Goal: Task Accomplishment & Management: Use online tool/utility

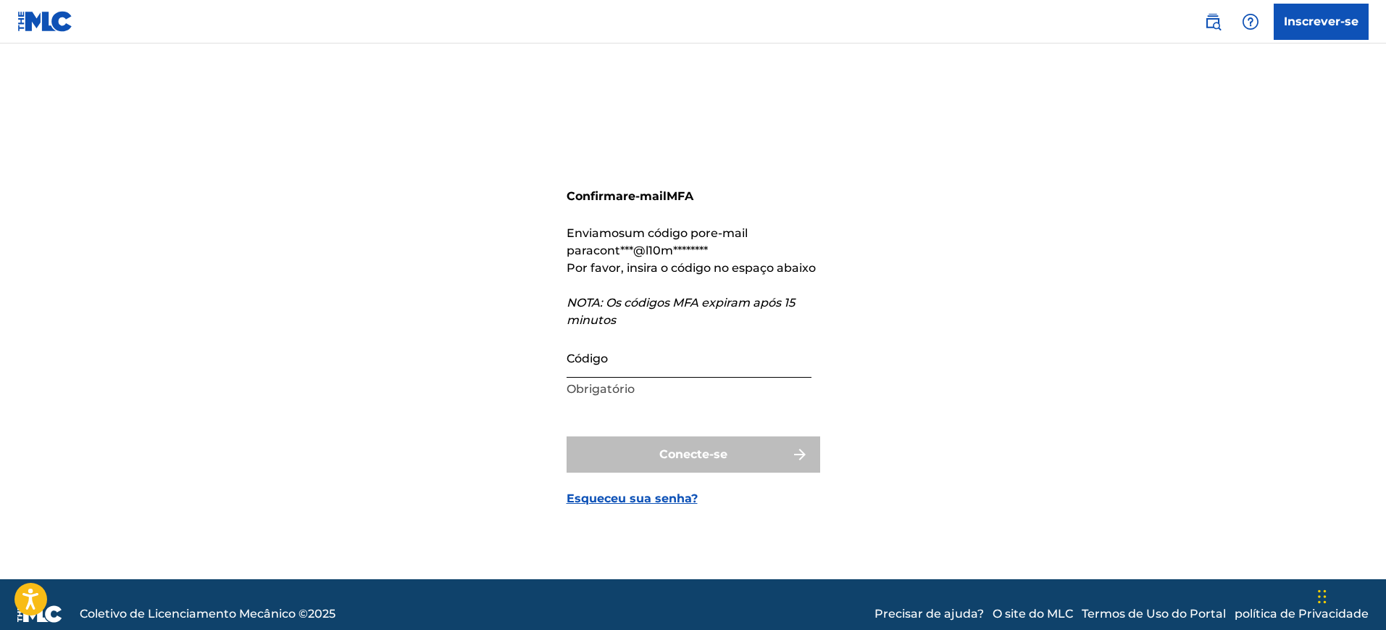
drag, startPoint x: 793, startPoint y: 309, endPoint x: 768, endPoint y: 347, distance: 45.6
click at [655, 359] on input "Código" at bounding box center [689, 356] width 245 height 41
paste input "275550"
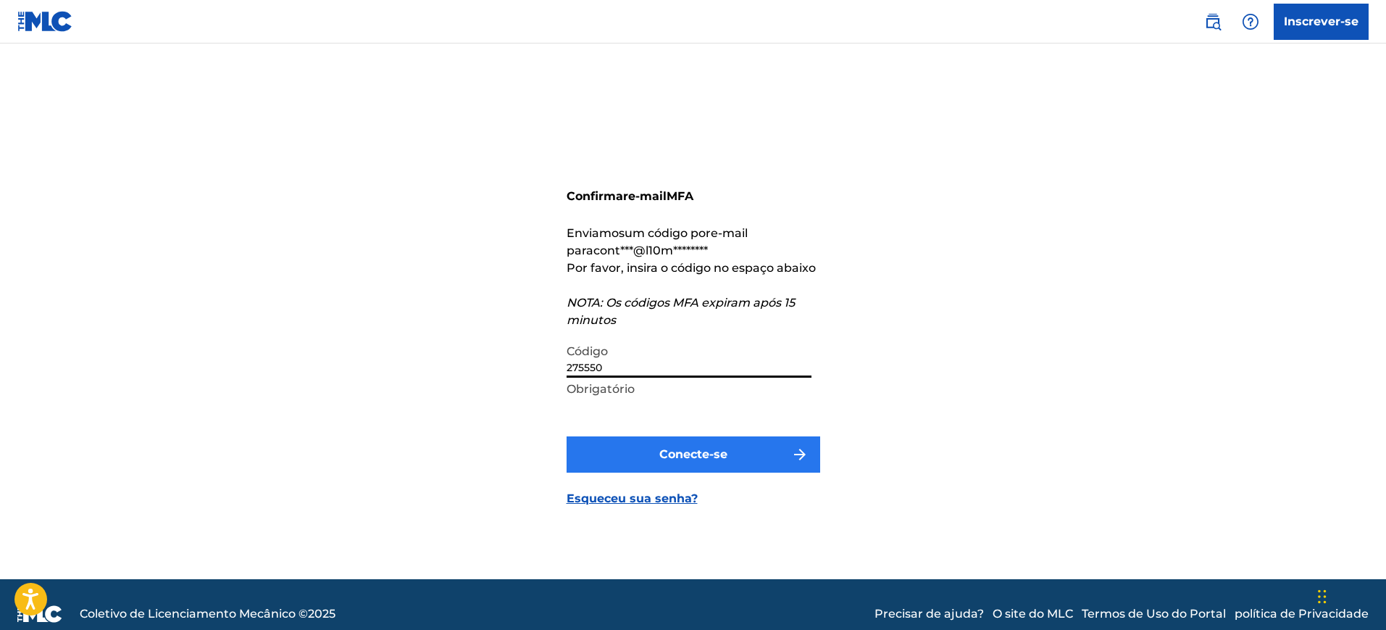
type input "275550"
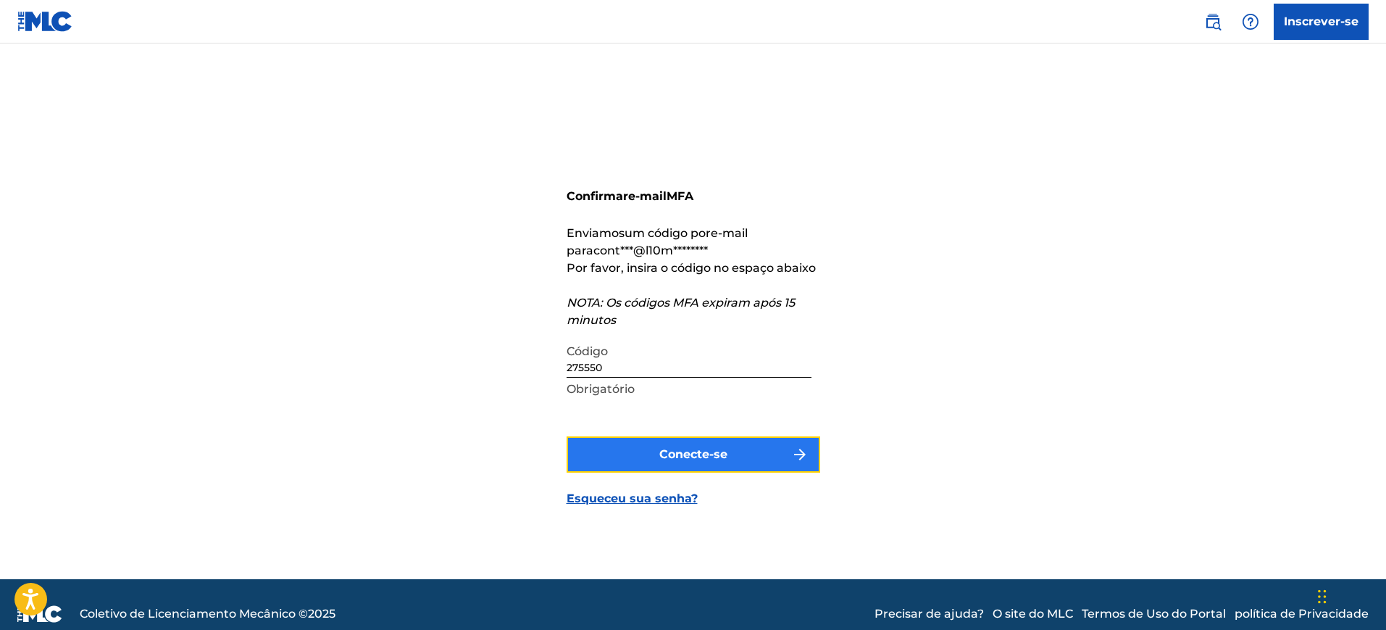
click at [708, 470] on button "Conecte-se" at bounding box center [694, 454] width 254 height 36
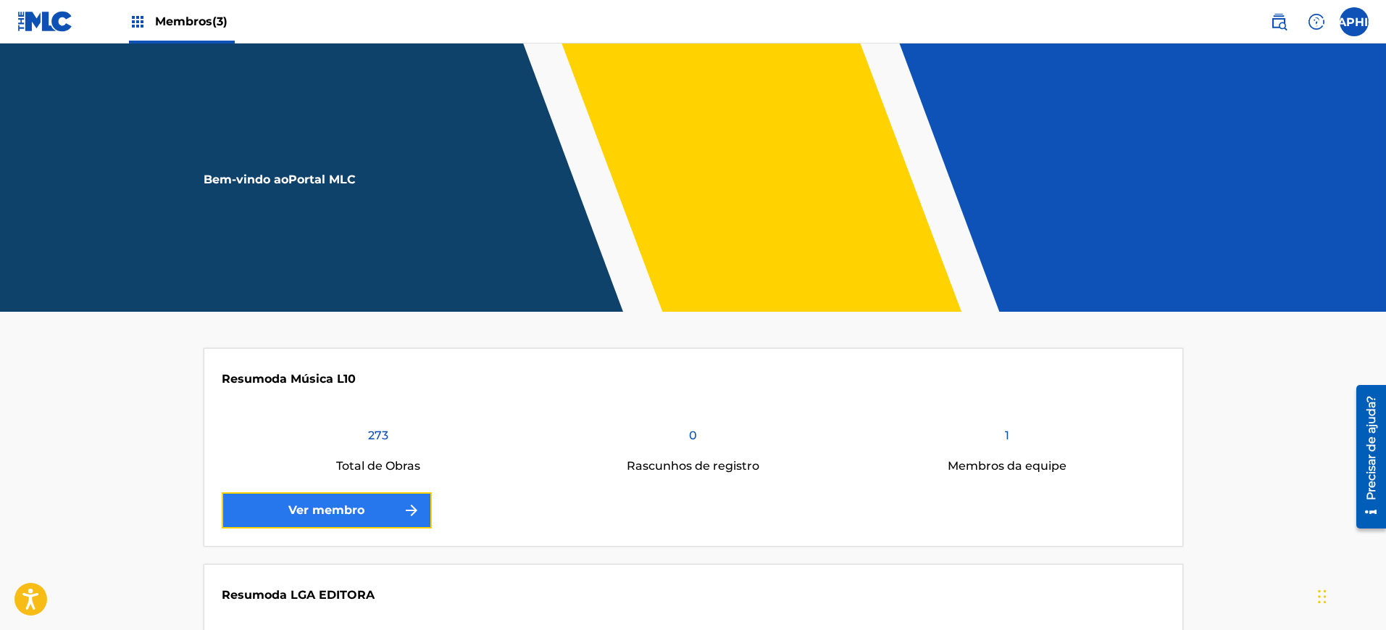
click at [322, 501] on font "Ver membro" at bounding box center [326, 509] width 76 height 17
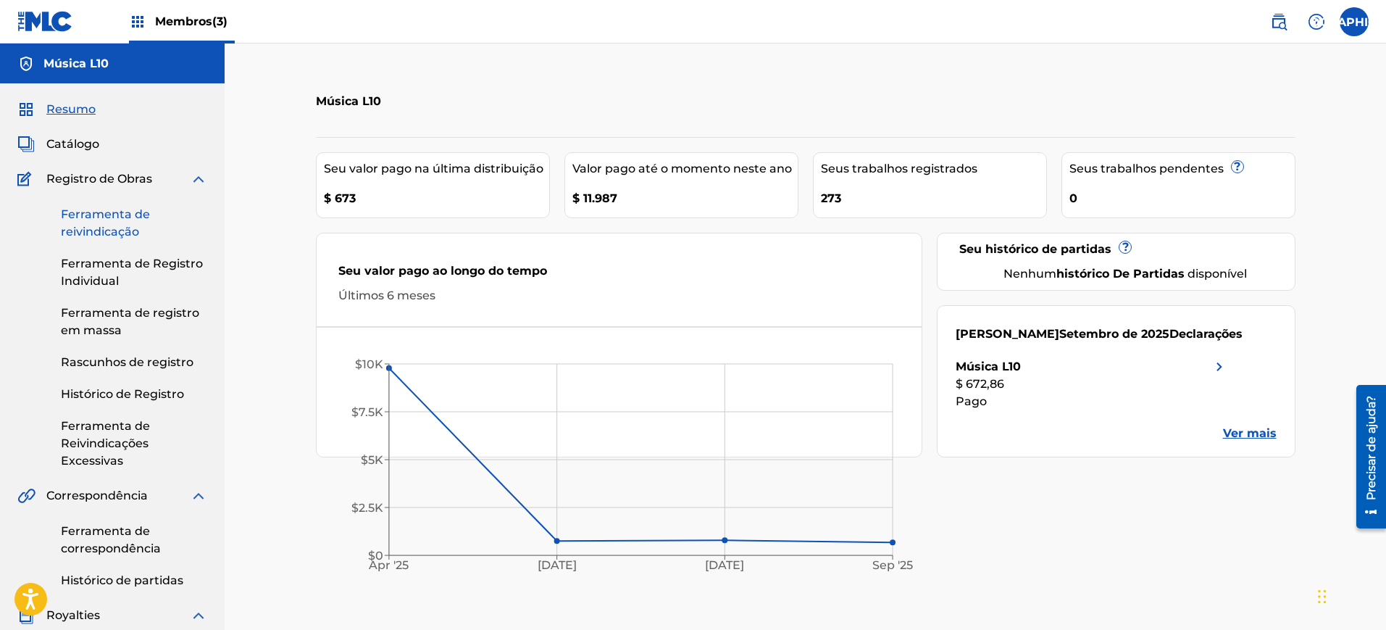
click at [117, 224] on font "Ferramenta de reivindicação" at bounding box center [105, 222] width 89 height 31
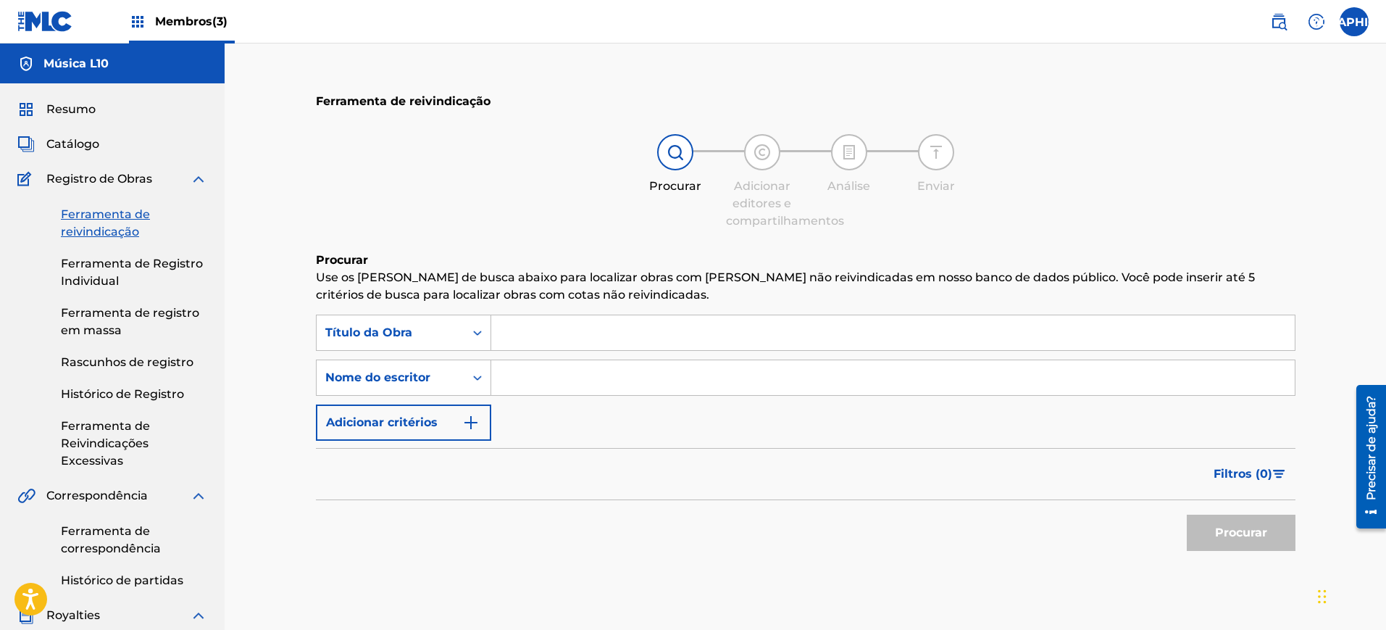
click at [575, 334] on input "Formulário de Pesquisa" at bounding box center [893, 332] width 804 height 35
click at [596, 325] on input "Formulário de Pesquisa" at bounding box center [893, 332] width 804 height 35
type input "Aleluia No Casamento"
click at [1187, 514] on button "Procurar" at bounding box center [1241, 532] width 109 height 36
